Goal: Information Seeking & Learning: Find specific fact

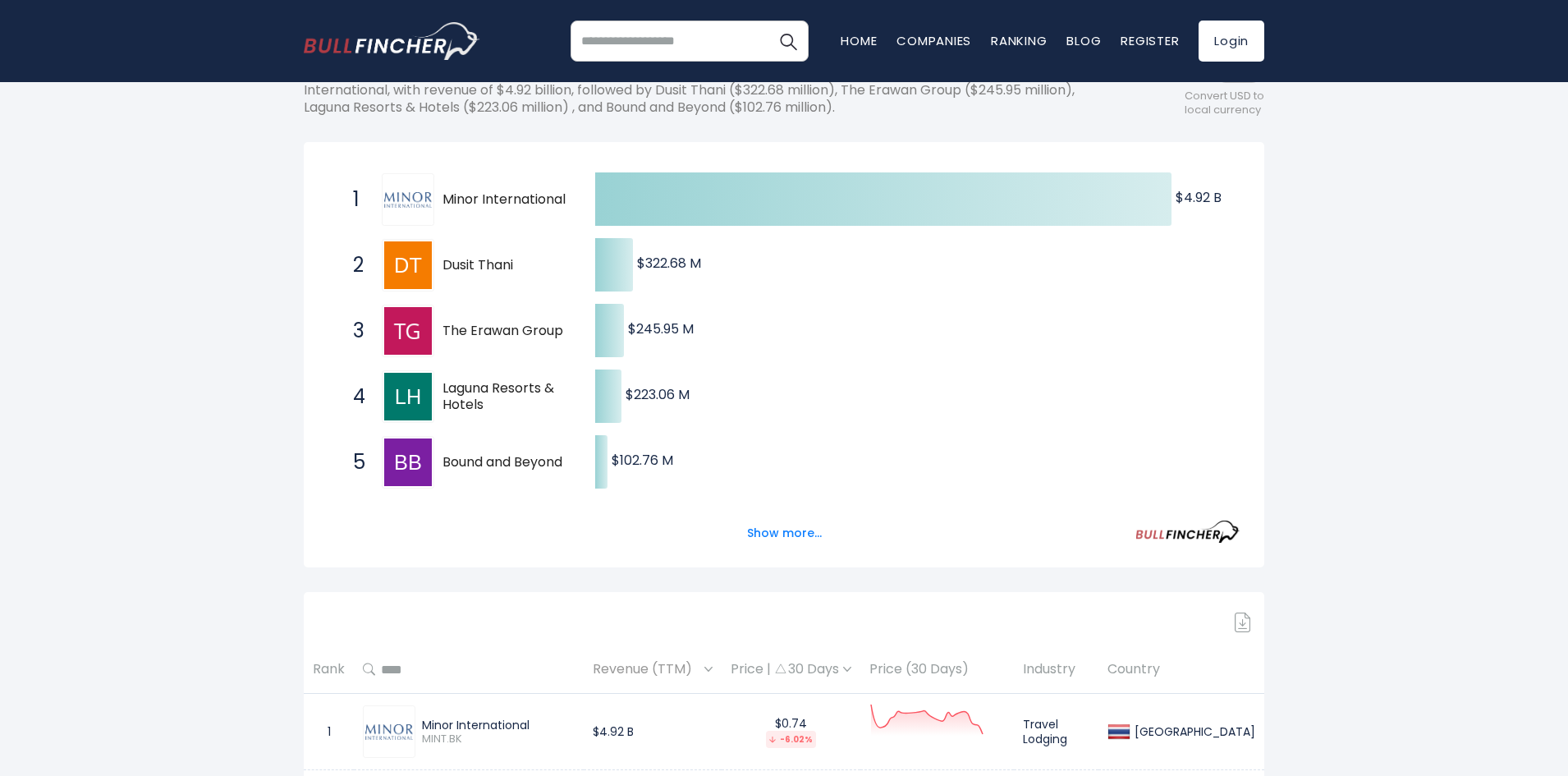
click at [805, 534] on button "Show more..." at bounding box center [785, 533] width 95 height 27
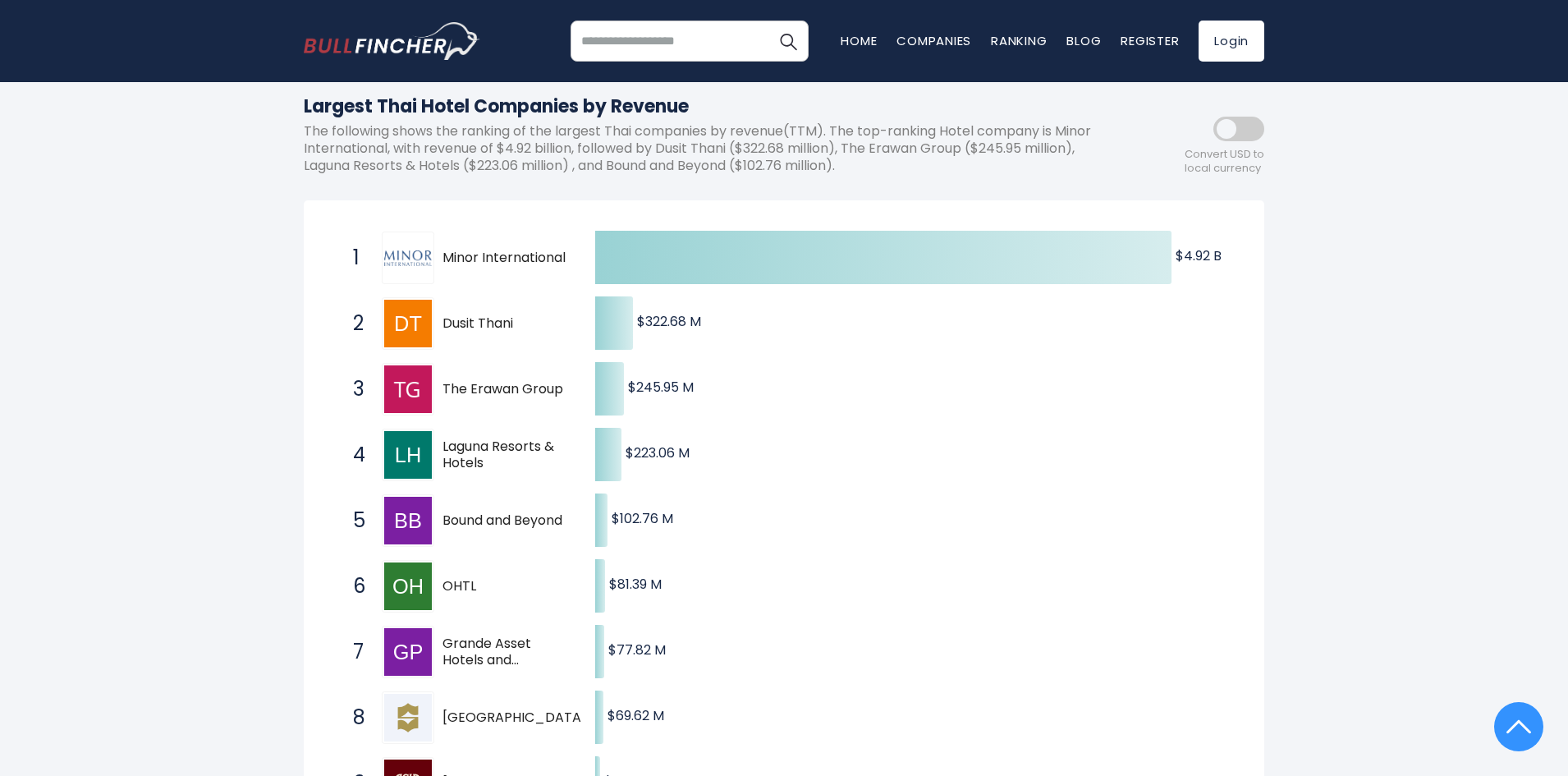
scroll to position [164, 0]
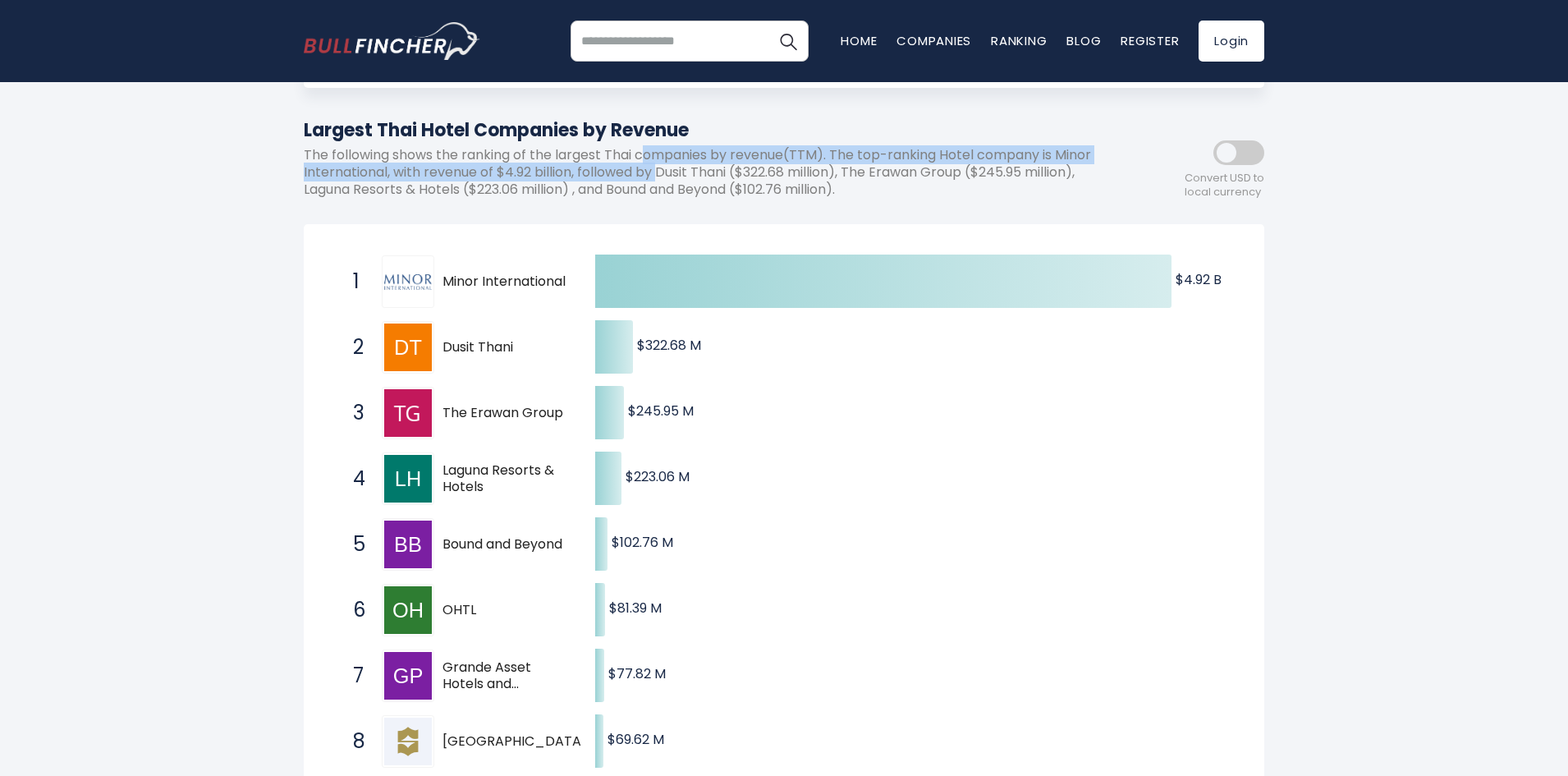
drag, startPoint x: 645, startPoint y: 161, endPoint x: 660, endPoint y: 170, distance: 17.5
click at [660, 170] on p "The following shows the ranking of the largest Thai companies by revenue(TTM). …" at bounding box center [710, 172] width 813 height 51
click at [660, 171] on p "The following shows the ranking of the largest Thai companies by revenue(TTM). …" at bounding box center [710, 172] width 813 height 51
drag, startPoint x: 868, startPoint y: 147, endPoint x: 887, endPoint y: 181, distance: 38.9
click at [887, 181] on p "The following shows the ranking of the largest Thai companies by revenue(TTM). …" at bounding box center [710, 172] width 813 height 51
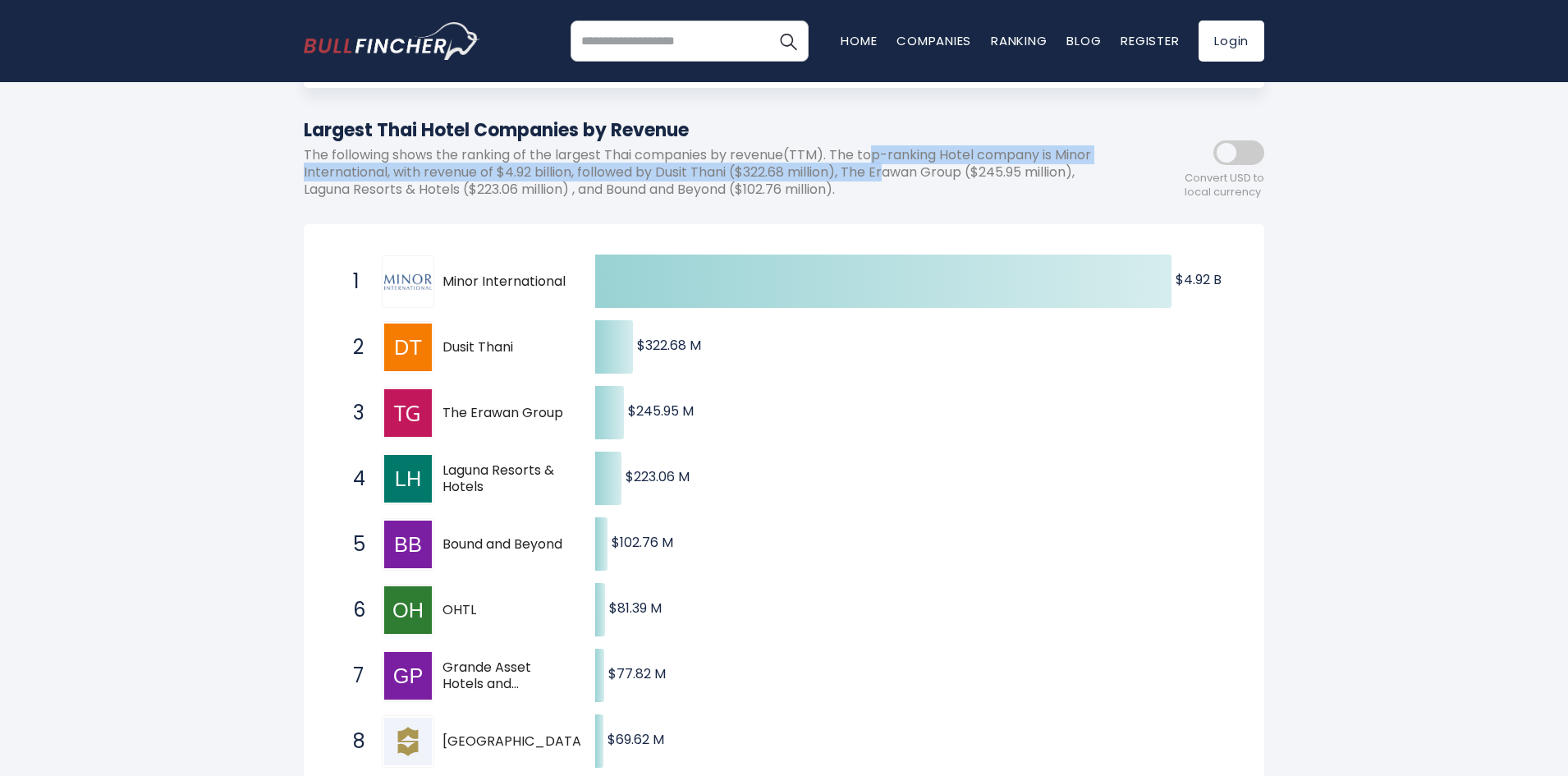
click at [887, 181] on p "The following shows the ranking of the largest Thai companies by revenue(TTM). …" at bounding box center [710, 172] width 813 height 51
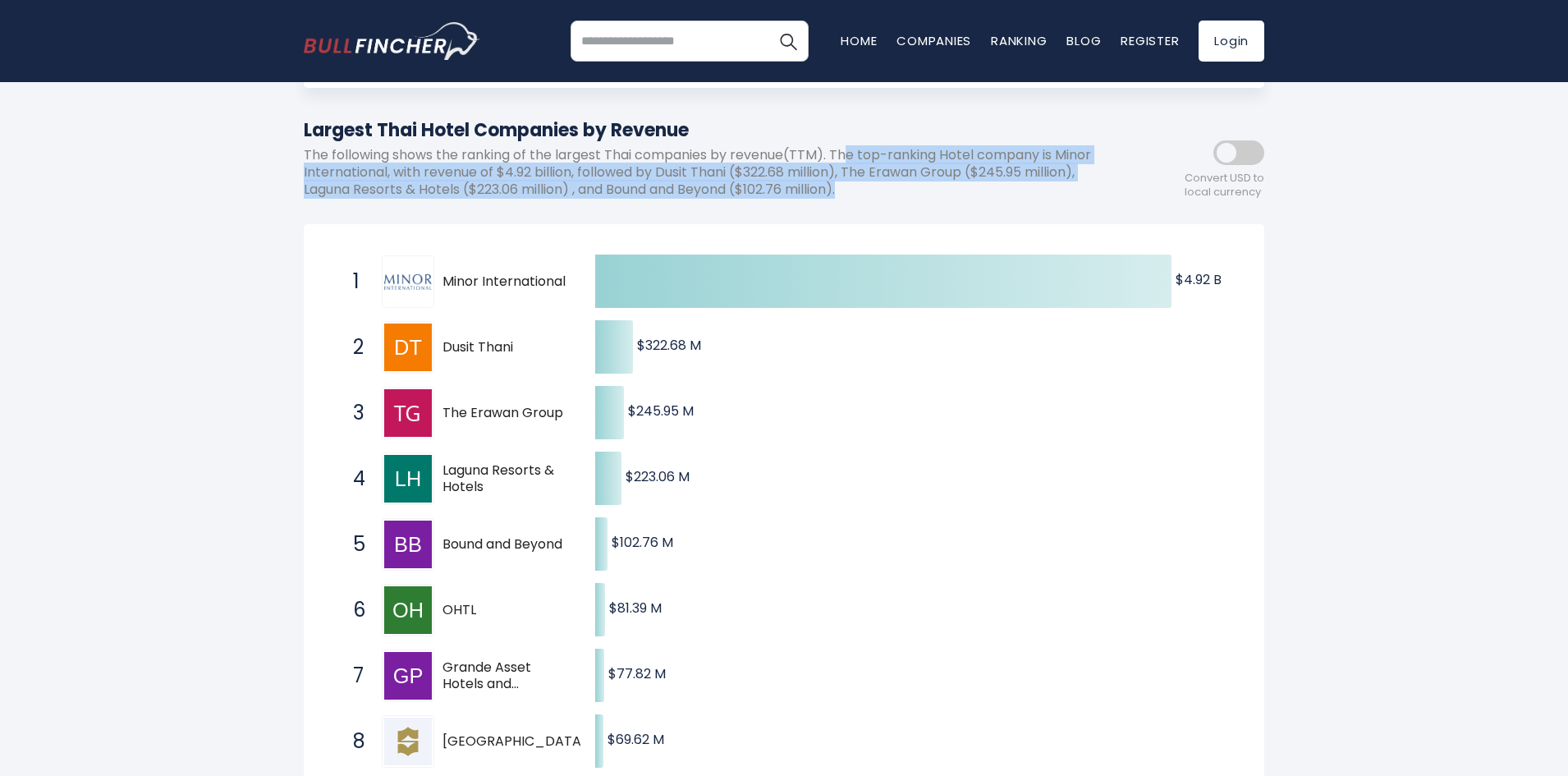
drag, startPoint x: 851, startPoint y: 162, endPoint x: 904, endPoint y: 182, distance: 56.6
click at [904, 182] on p "The following shows the ranking of the largest Thai companies by revenue(TTM). …" at bounding box center [710, 172] width 813 height 51
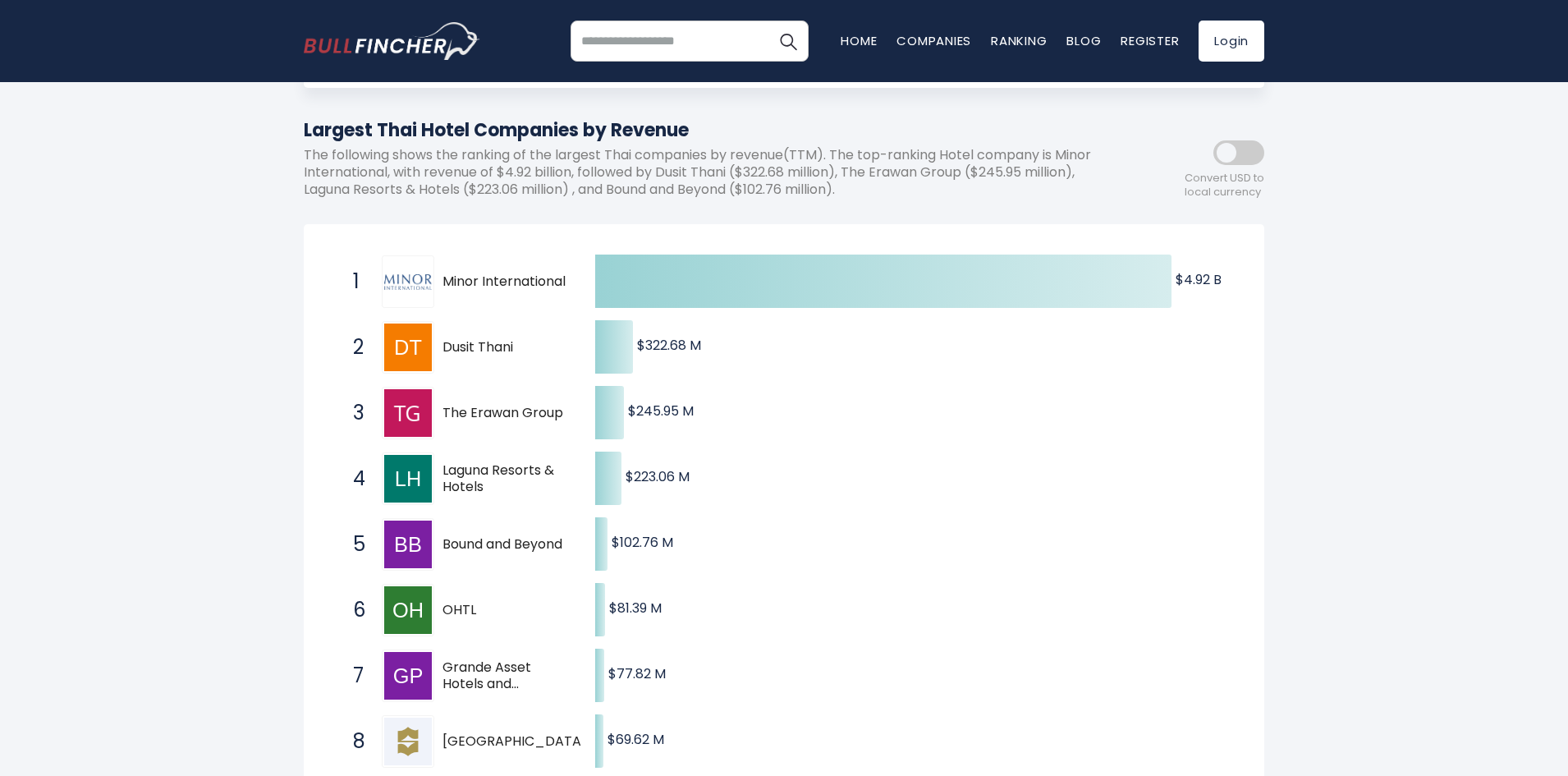
click at [846, 159] on p "The following shows the ranking of the largest Thai companies by revenue(TTM). …" at bounding box center [710, 172] width 813 height 51
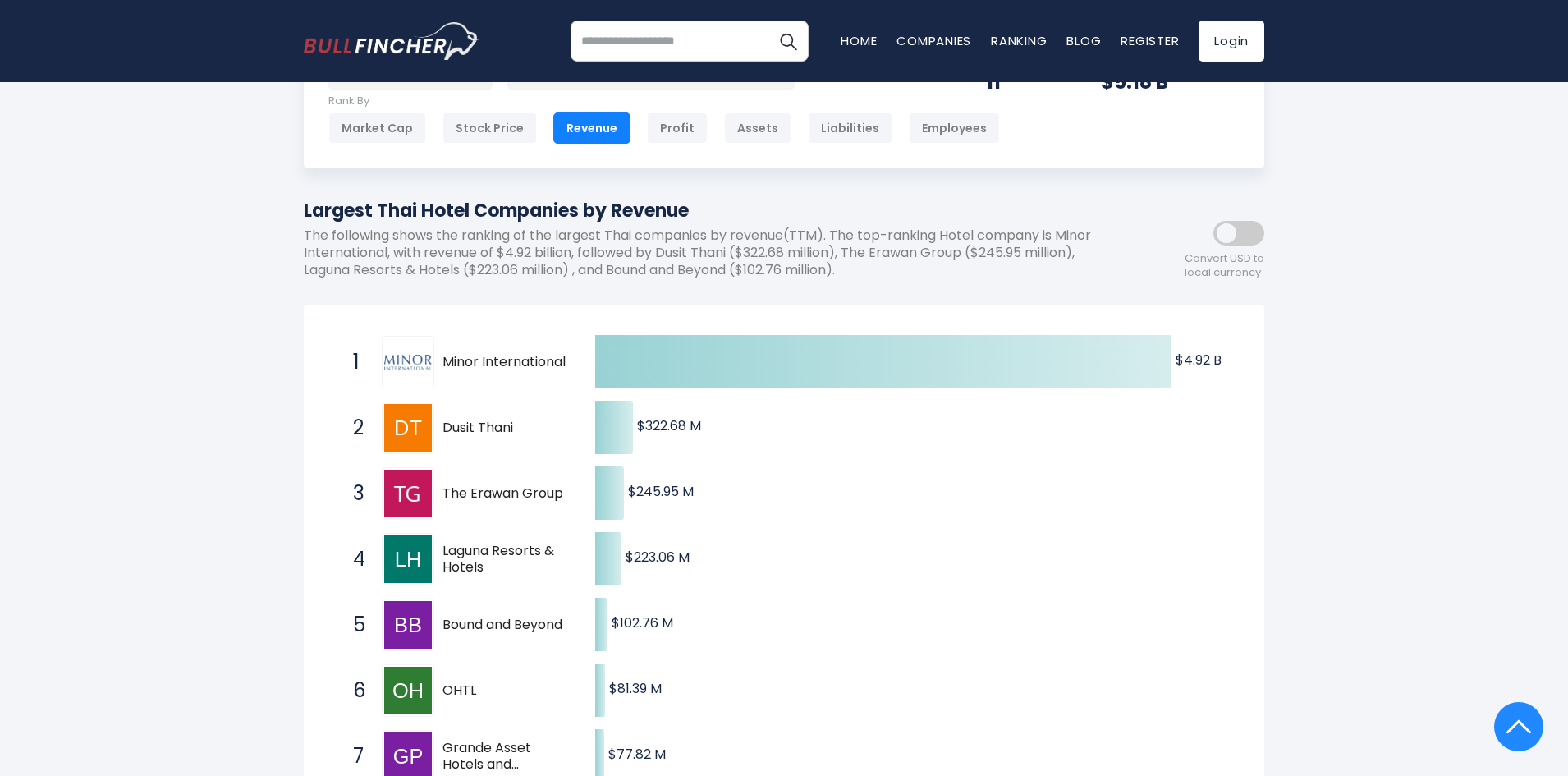
scroll to position [83, 0]
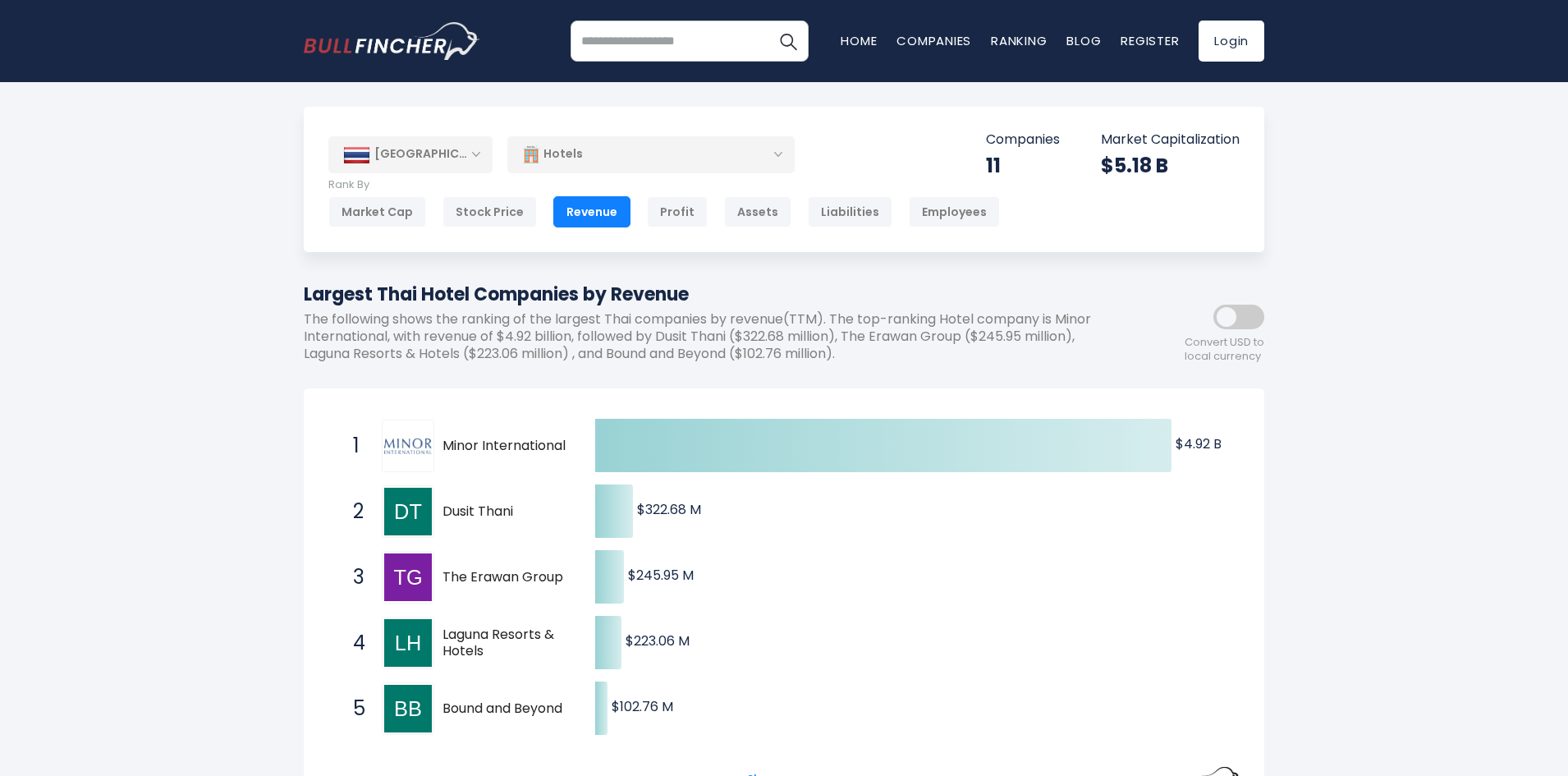
click at [582, 336] on p "The following shows the ranking of the largest Thai companies by revenue(TTM). …" at bounding box center [710, 336] width 813 height 51
click at [582, 338] on p "The following shows the ranking of the largest Thai companies by revenue(TTM). …" at bounding box center [710, 336] width 813 height 51
